Goal: Check status: Check status

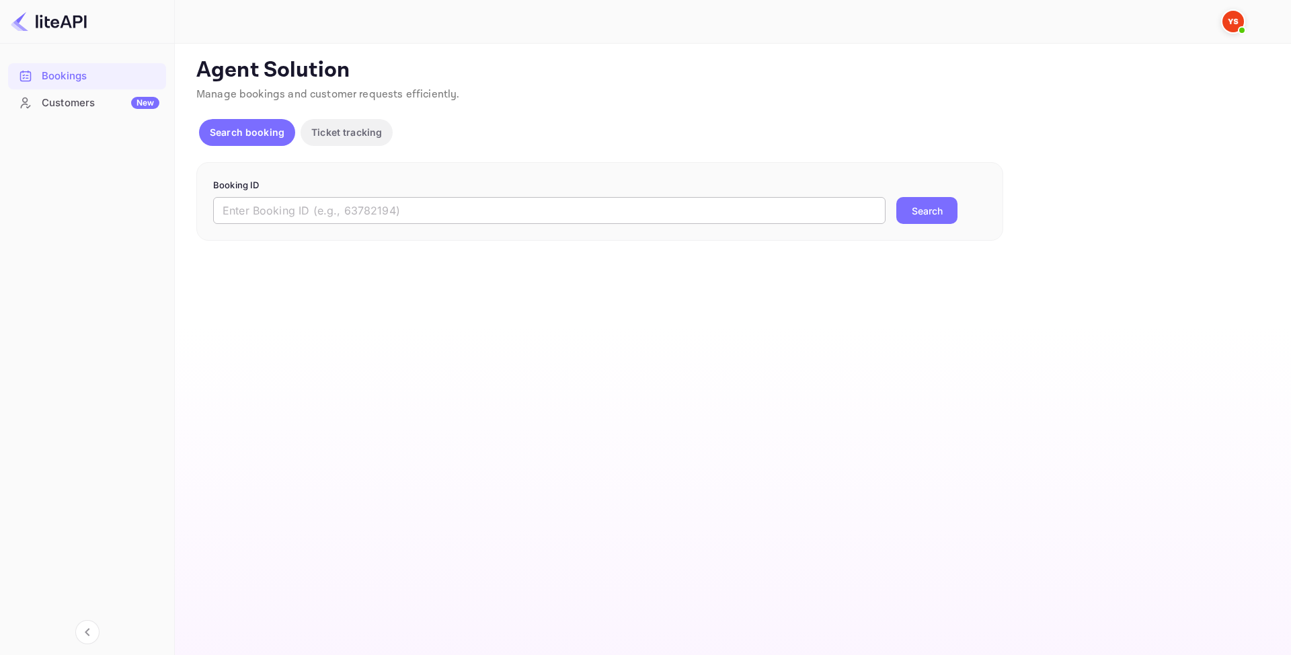
click at [415, 220] on input "text" at bounding box center [549, 210] width 672 height 27
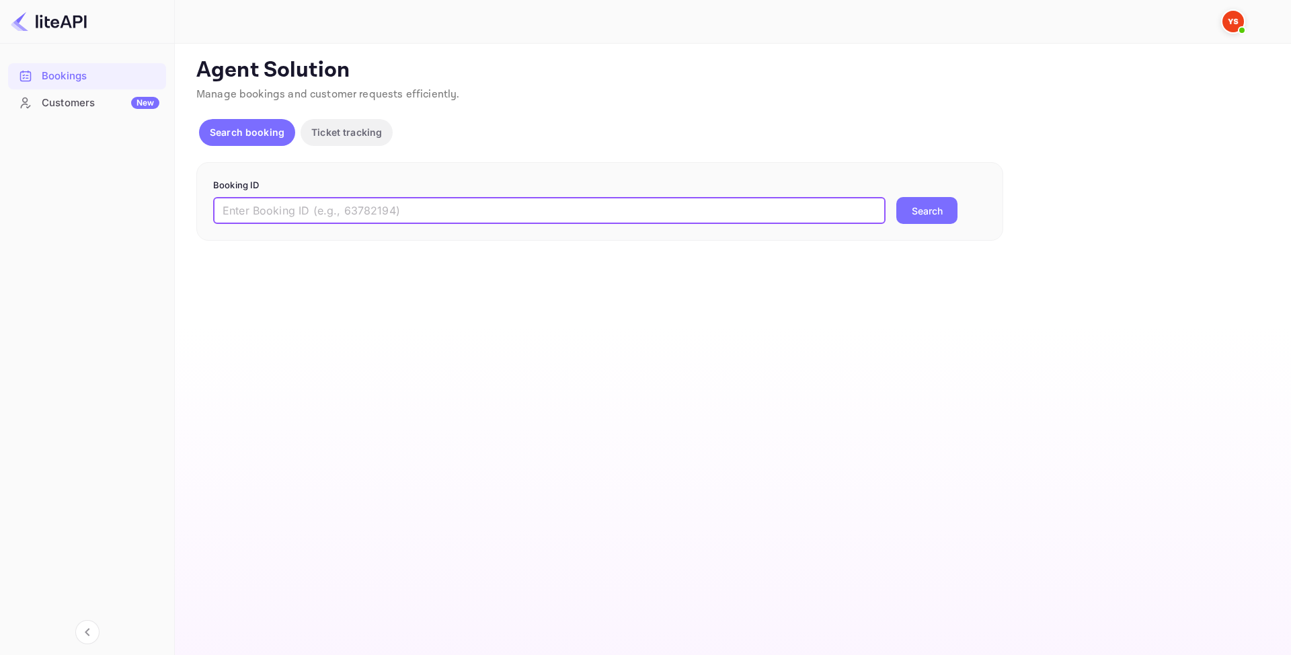
paste input "8860993"
type input "8860993"
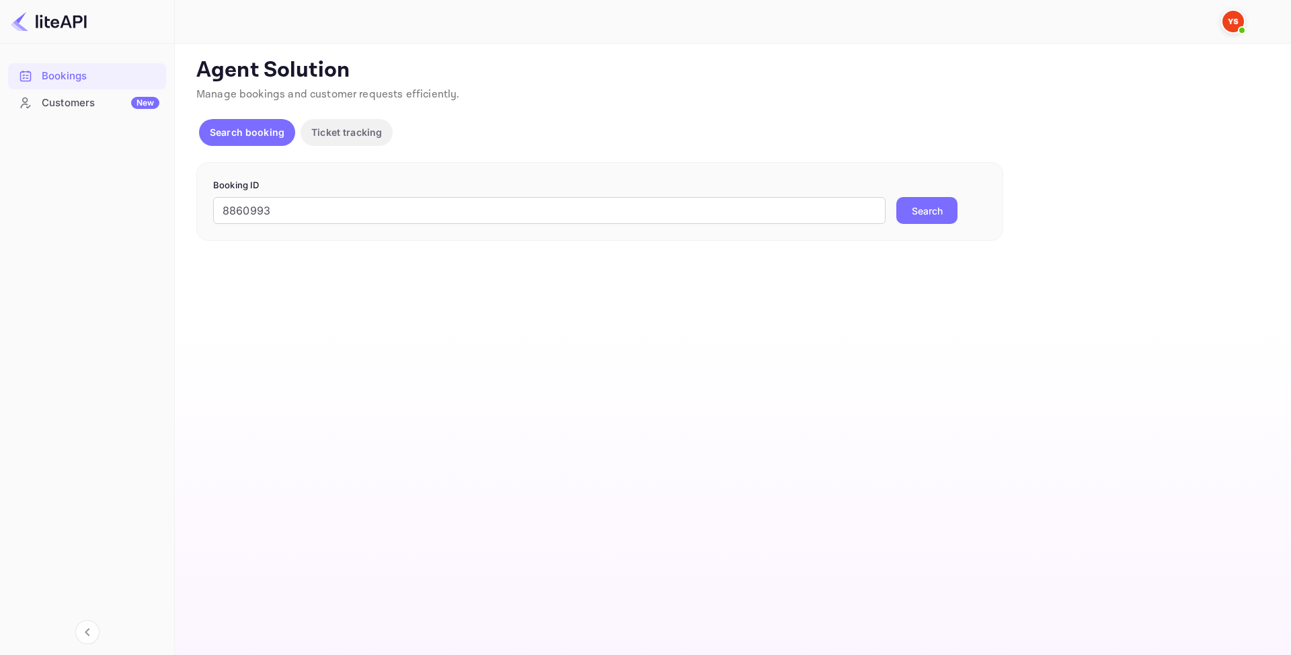
click at [932, 208] on button "Search" at bounding box center [926, 210] width 61 height 27
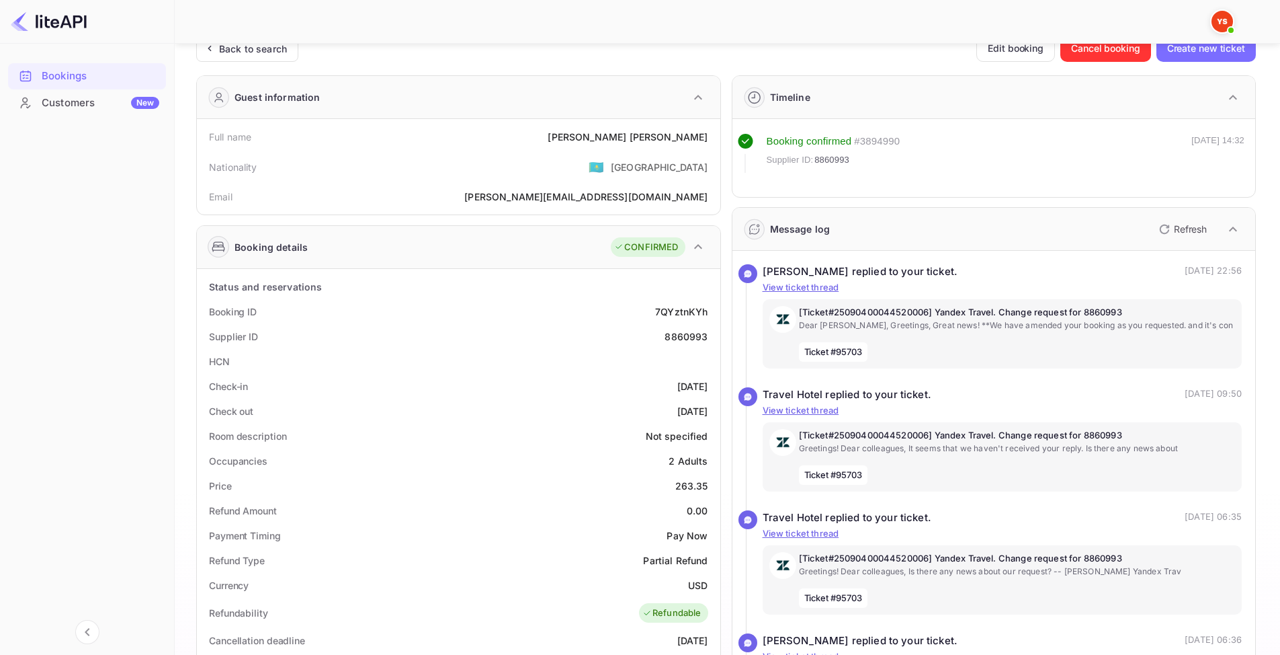
scroll to position [67, 0]
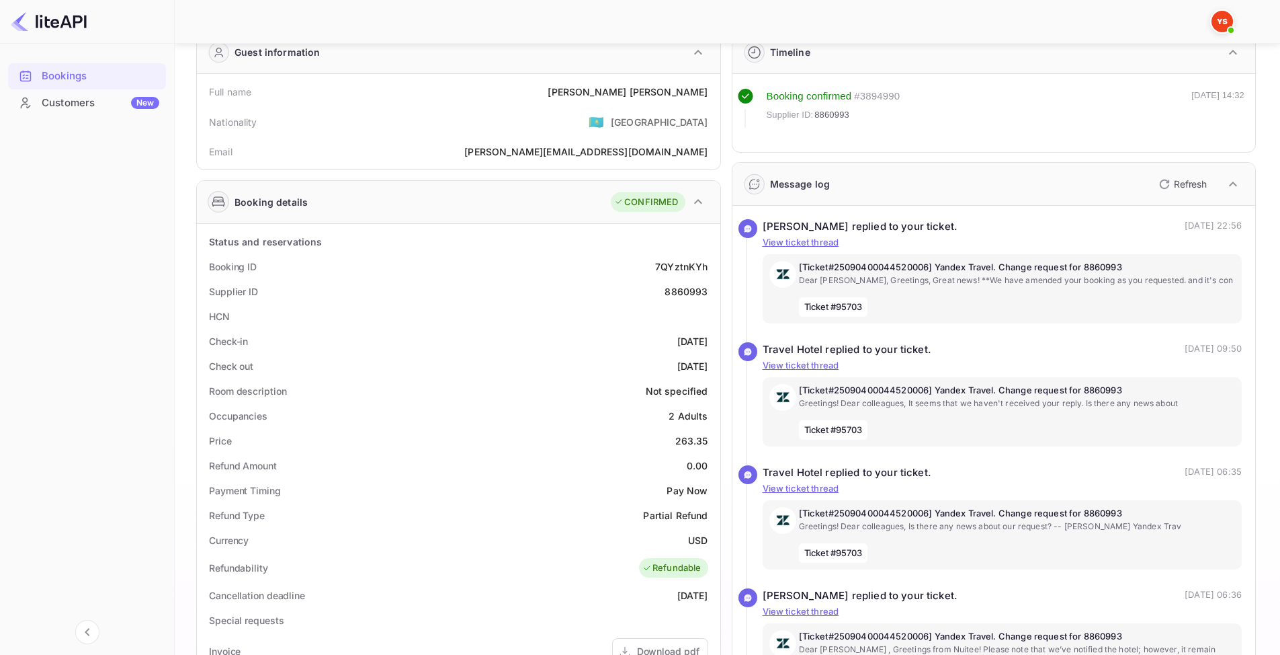
click at [24, 24] on img at bounding box center [49, 22] width 76 height 22
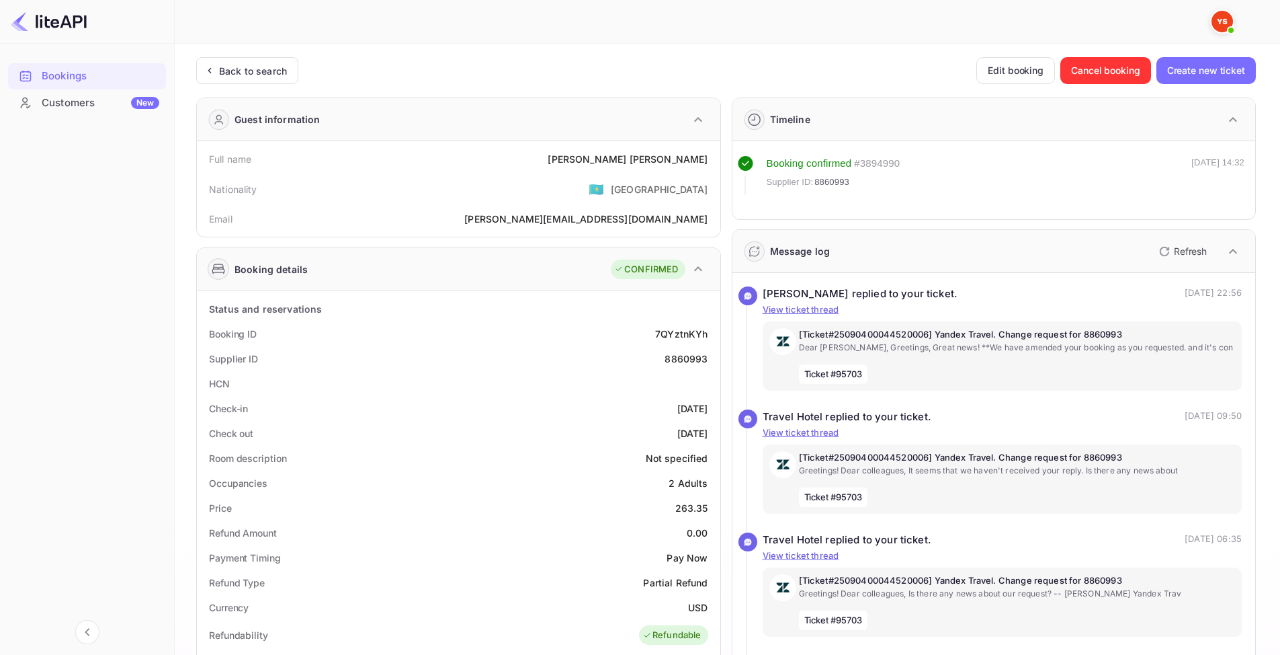
click at [48, 25] on img at bounding box center [49, 22] width 76 height 22
click at [58, 75] on div "Bookings" at bounding box center [101, 76] width 118 height 15
click at [222, 66] on div "Back to search" at bounding box center [253, 71] width 68 height 14
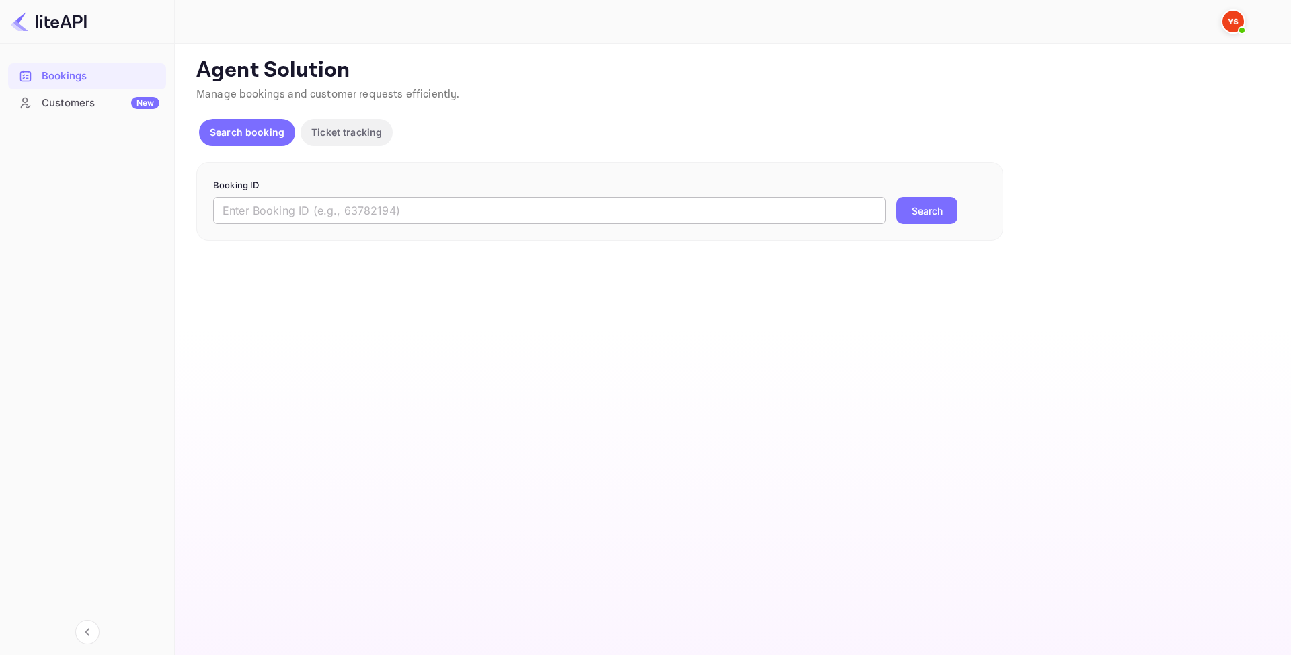
click at [245, 208] on input "text" at bounding box center [549, 210] width 672 height 27
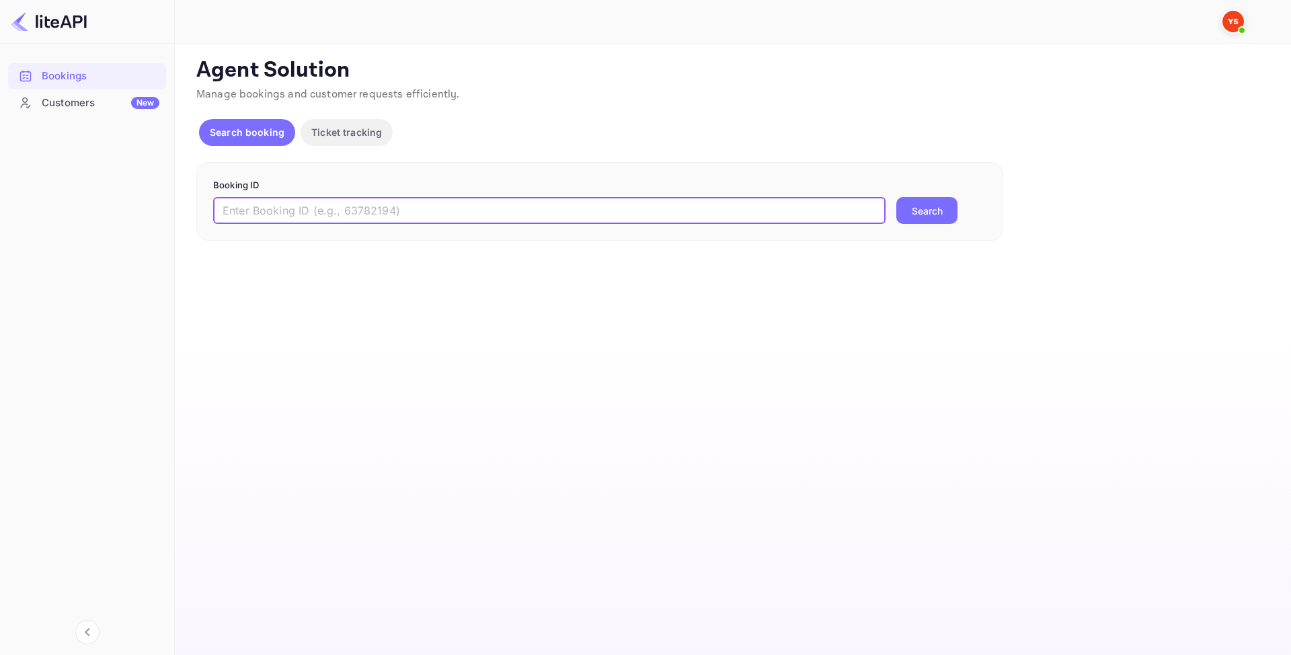
paste input "8860993"
type input "8860993"
click at [907, 209] on button "Search" at bounding box center [926, 210] width 61 height 27
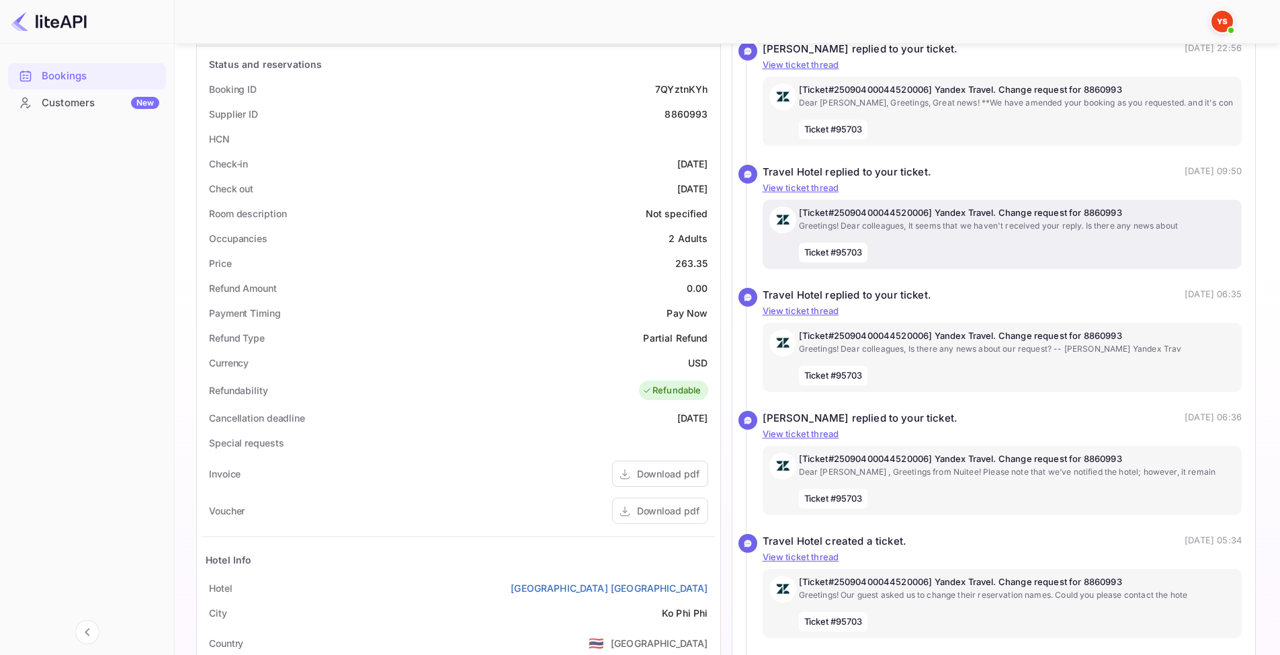
scroll to position [269, 0]
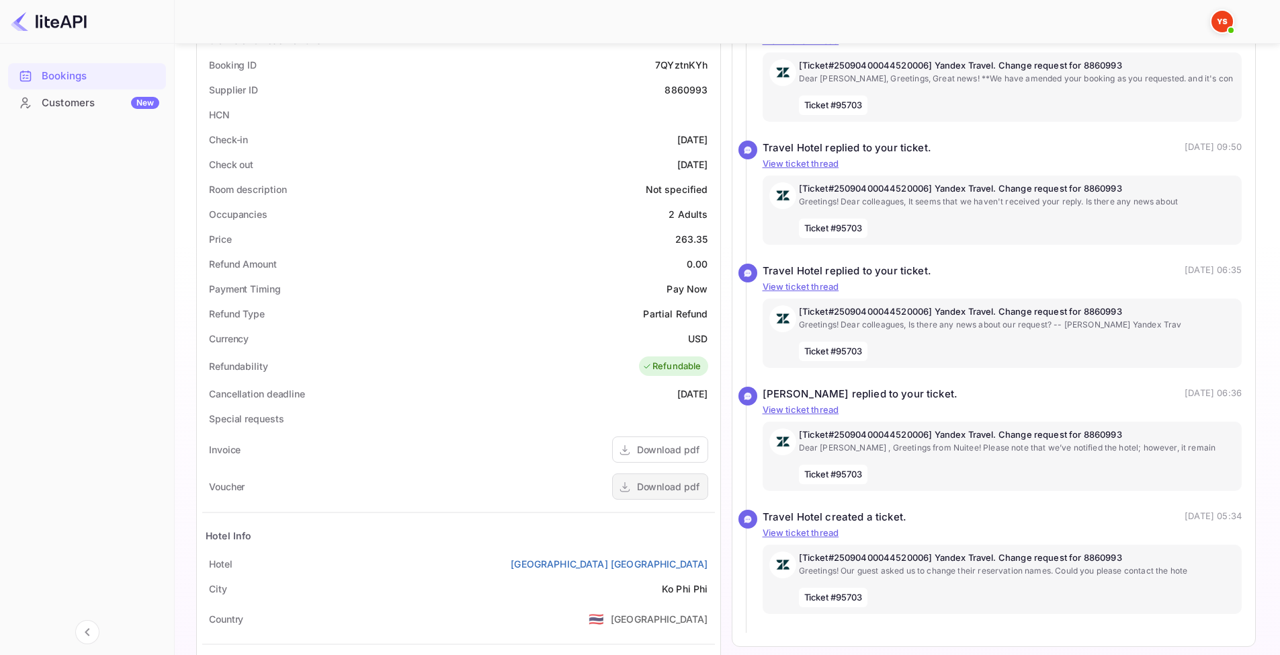
click at [650, 487] on div "Download pdf" at bounding box center [668, 486] width 63 height 14
